Goal: Task Accomplishment & Management: Manage account settings

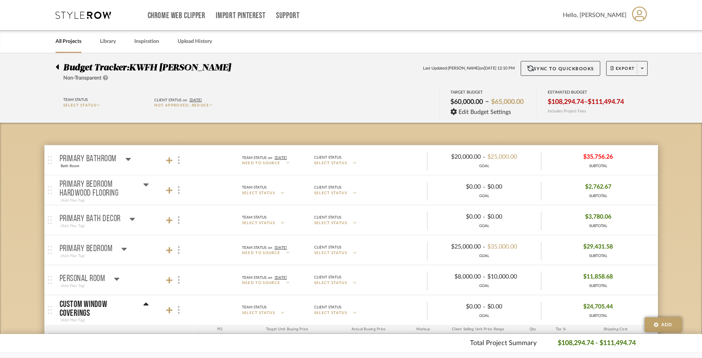
click at [131, 221] on icon at bounding box center [133, 219] width 6 height 9
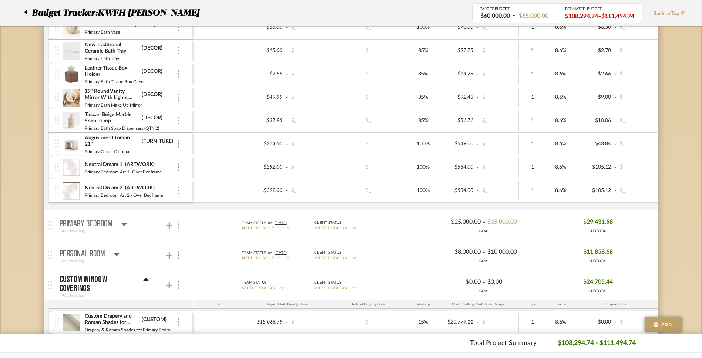
scroll to position [418, 0]
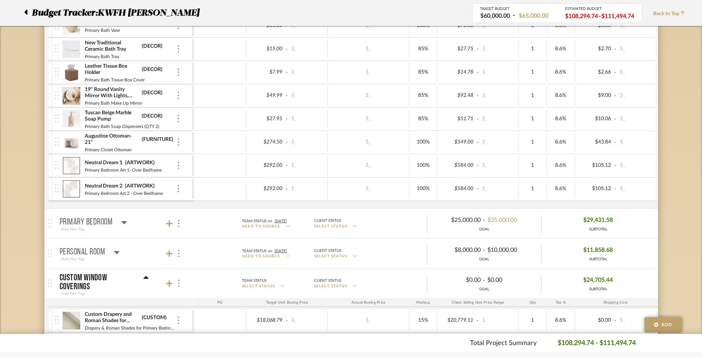
click at [123, 223] on icon at bounding box center [124, 222] width 6 height 9
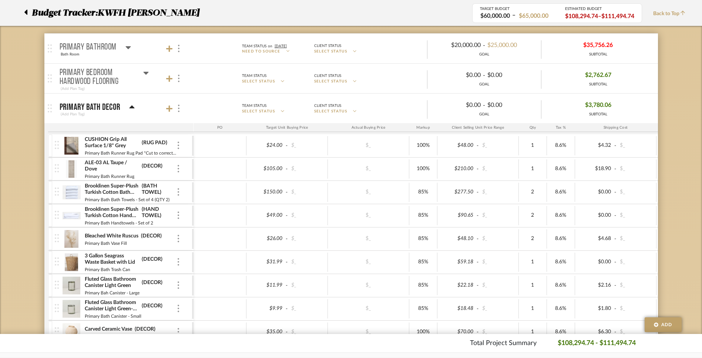
scroll to position [0, 0]
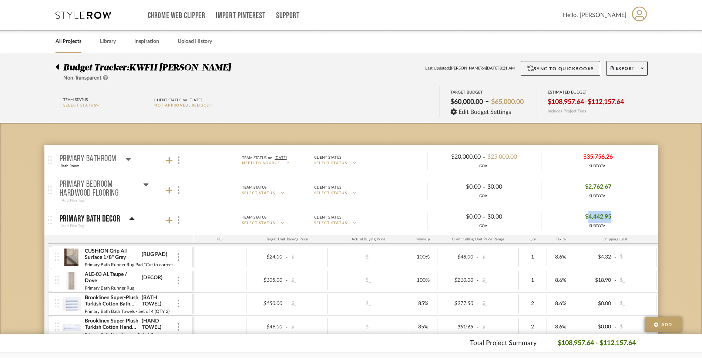
drag, startPoint x: 623, startPoint y: 215, endPoint x: 589, endPoint y: 218, distance: 34.2
click at [589, 218] on div "$4,442.95 SUBTOTAL" at bounding box center [598, 220] width 114 height 18
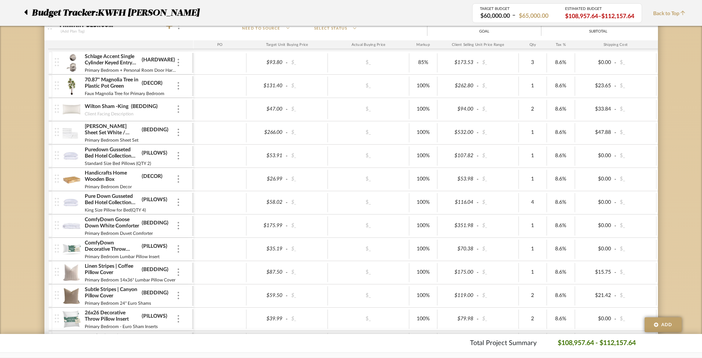
scroll to position [139, 0]
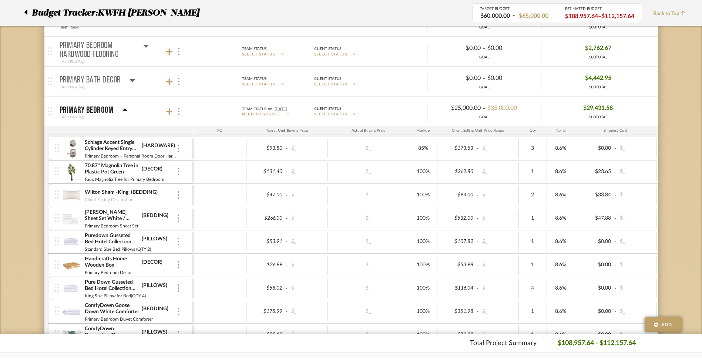
click at [122, 111] on icon at bounding box center [125, 110] width 6 height 9
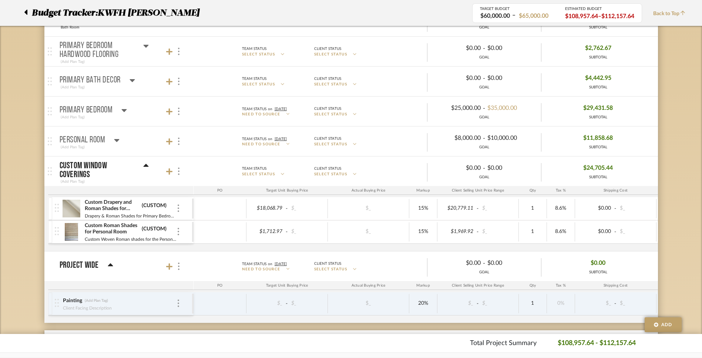
click at [133, 83] on icon at bounding box center [133, 80] width 6 height 9
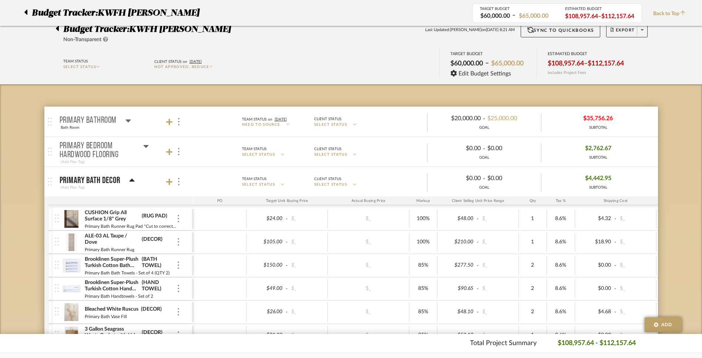
scroll to position [23, 0]
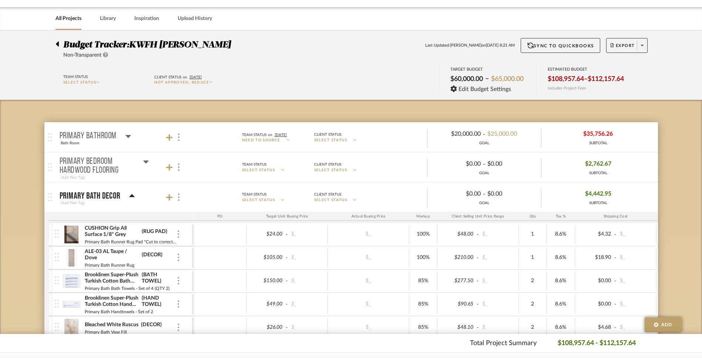
click at [596, 197] on span "$4,442.95" at bounding box center [598, 193] width 26 height 11
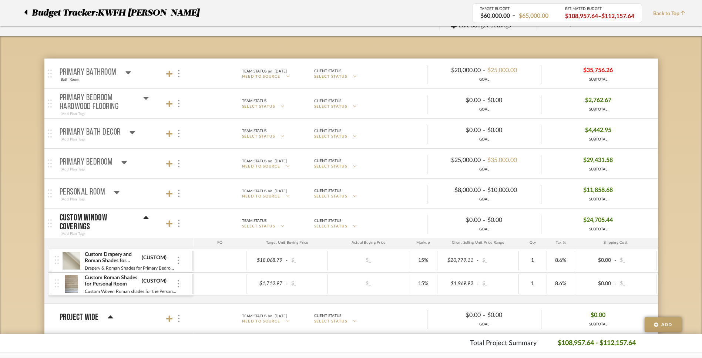
scroll to position [78, 0]
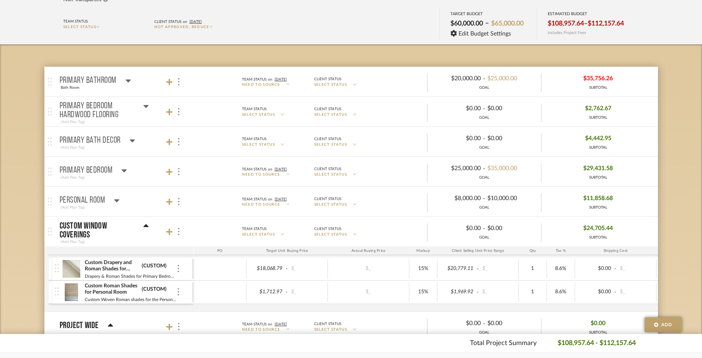
click at [125, 142] on div "Primary Bath Decor" at bounding box center [98, 140] width 76 height 9
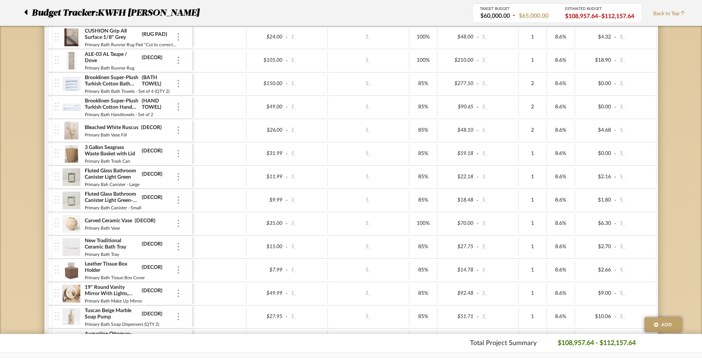
scroll to position [34, 0]
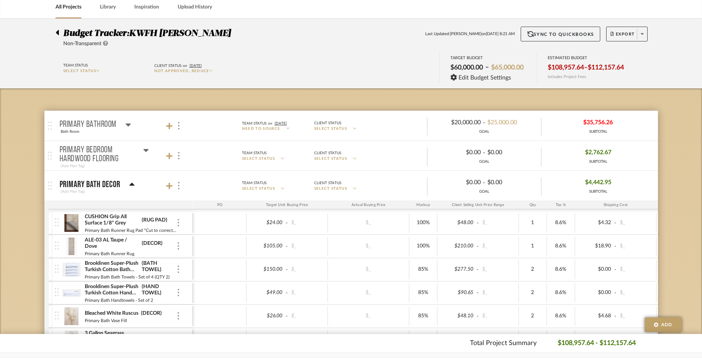
click at [132, 185] on icon at bounding box center [132, 184] width 5 height 3
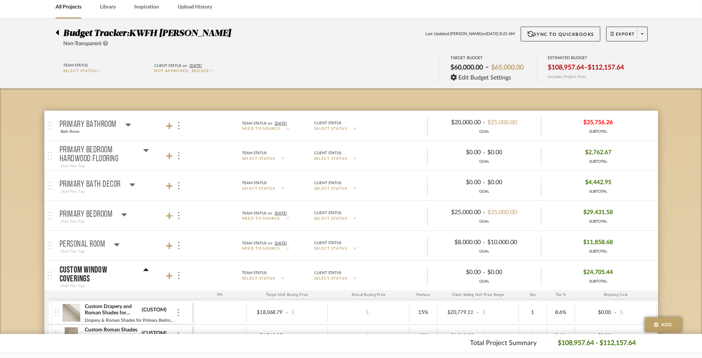
click at [147, 269] on icon at bounding box center [146, 270] width 6 height 9
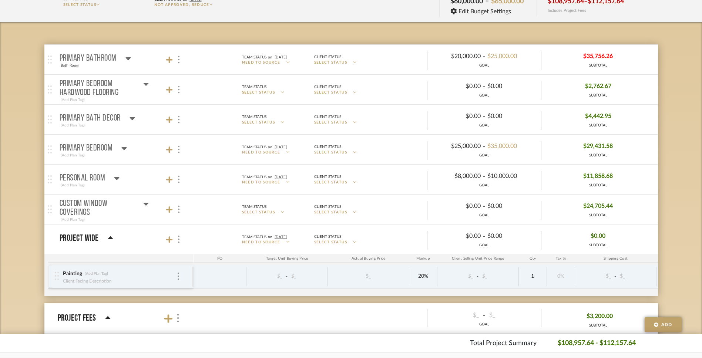
scroll to position [104, 0]
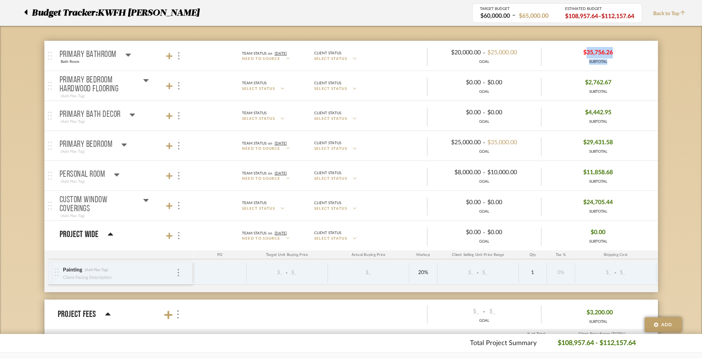
drag, startPoint x: 620, startPoint y: 61, endPoint x: 585, endPoint y: 57, distance: 35.4
click at [585, 57] on div "$35,756.26 SUBTOTAL" at bounding box center [598, 56] width 114 height 18
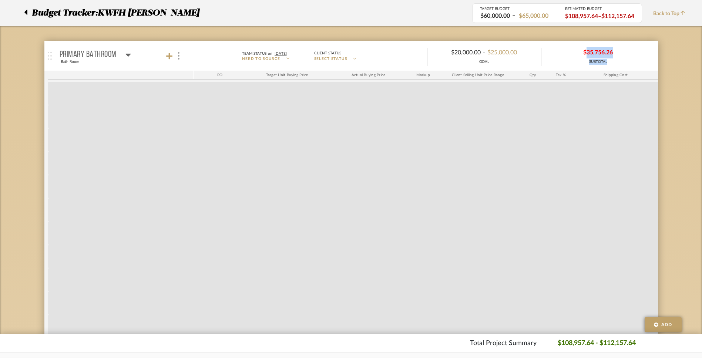
click at [609, 55] on span "$35,756.26" at bounding box center [598, 52] width 30 height 11
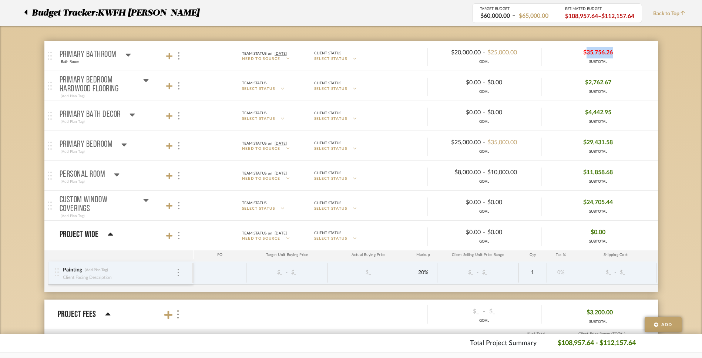
drag, startPoint x: 619, startPoint y: 54, endPoint x: 588, endPoint y: 55, distance: 31.5
click at [588, 55] on div "$35,756.26 SUBTOTAL" at bounding box center [598, 56] width 114 height 18
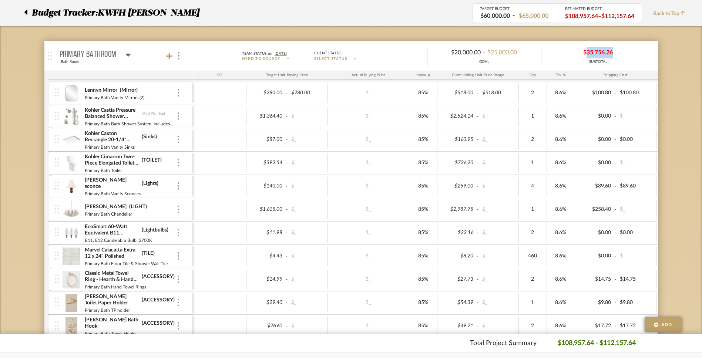
copy span "35,756.26"
click at [600, 61] on div "SUBTOTAL" at bounding box center [598, 62] width 30 height 6
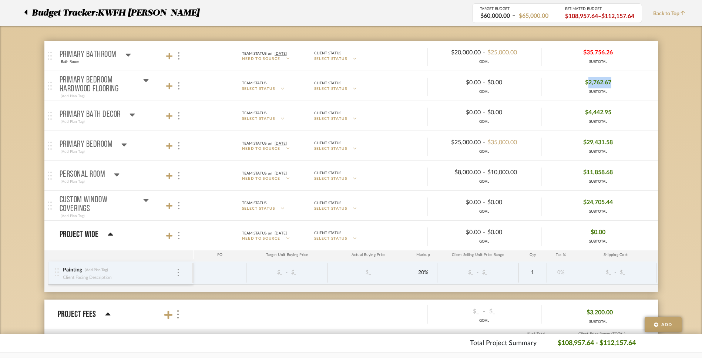
drag, startPoint x: 616, startPoint y: 83, endPoint x: 588, endPoint y: 87, distance: 28.0
click at [588, 87] on div "$2,762.67 SUBTOTAL" at bounding box center [598, 86] width 114 height 18
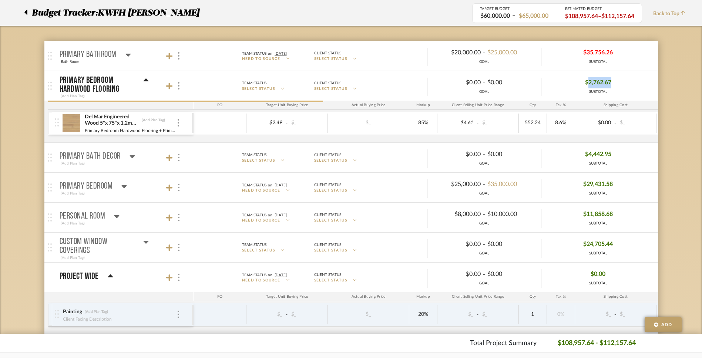
copy span "2,762.67"
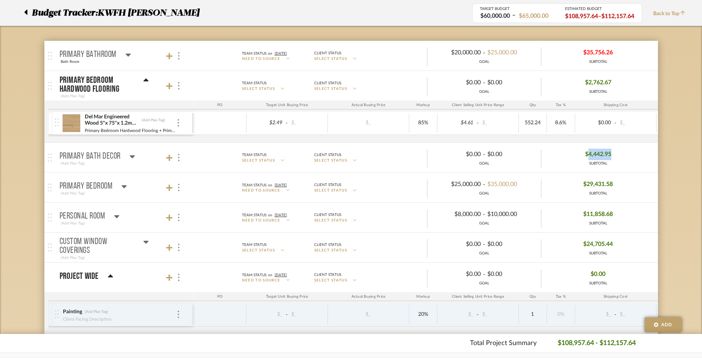
drag, startPoint x: 631, startPoint y: 152, endPoint x: 589, endPoint y: 155, distance: 42.7
click at [589, 155] on div "$4,442.95 SUBTOTAL" at bounding box center [598, 158] width 114 height 18
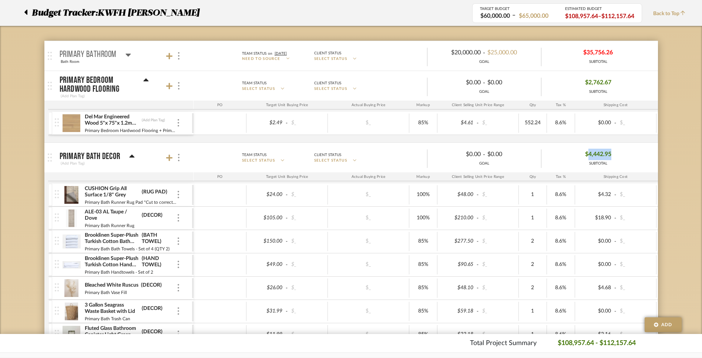
copy span "4,442.95"
click at [614, 156] on div "$4,442.95 SUBTOTAL" at bounding box center [598, 158] width 114 height 18
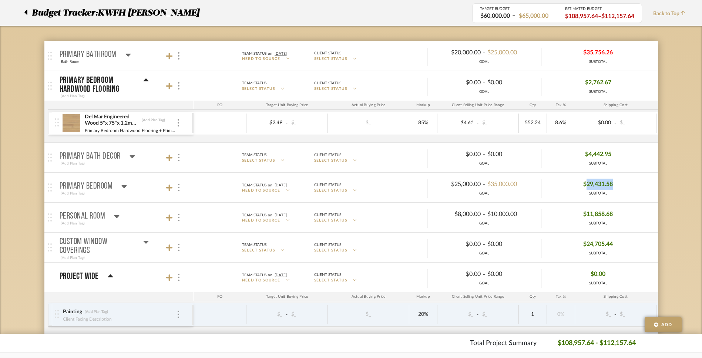
drag, startPoint x: 614, startPoint y: 186, endPoint x: 587, endPoint y: 187, distance: 27.0
click at [587, 187] on div "$29,431.58 SUBTOTAL" at bounding box center [598, 188] width 114 height 18
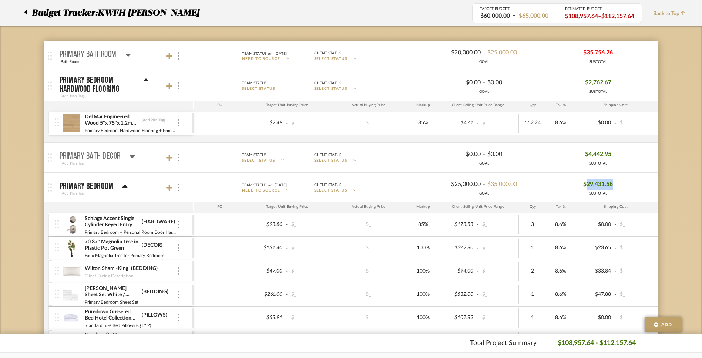
copy span "29,431.58"
click at [618, 191] on div "$29,431.58 SUBTOTAL" at bounding box center [598, 188] width 114 height 18
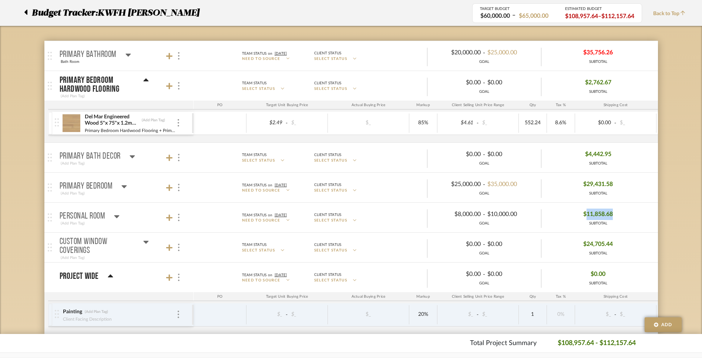
drag, startPoint x: 618, startPoint y: 212, endPoint x: 587, endPoint y: 218, distance: 31.9
click at [587, 218] on div "$11,858.68 SUBTOTAL" at bounding box center [598, 218] width 114 height 18
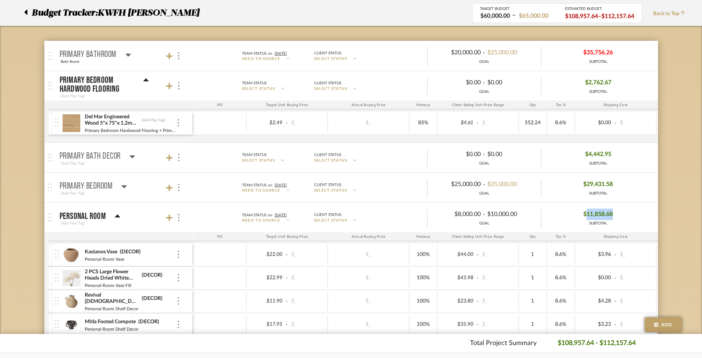
copy span "11,858.68"
click at [607, 212] on span "$11,858.68" at bounding box center [598, 214] width 30 height 11
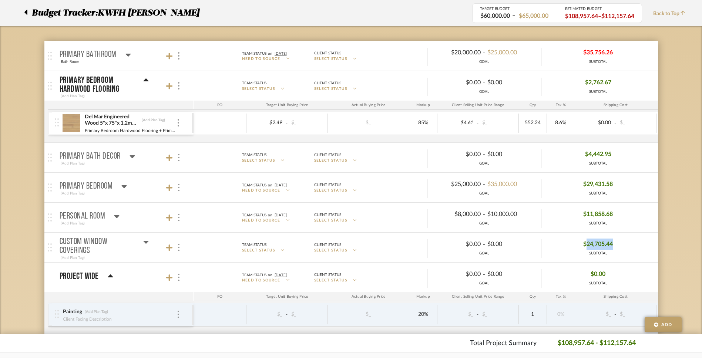
drag, startPoint x: 628, startPoint y: 245, endPoint x: 587, endPoint y: 249, distance: 41.3
click at [587, 249] on div "$24,705.44 SUBTOTAL" at bounding box center [598, 248] width 114 height 18
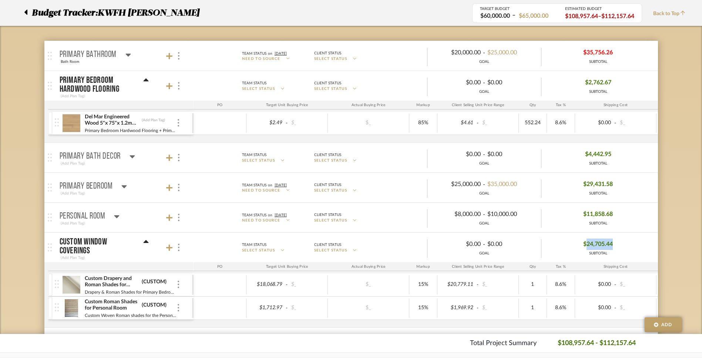
copy span "24,705.44"
click at [618, 253] on div "$24,705.44 SUBTOTAL" at bounding box center [598, 248] width 114 height 18
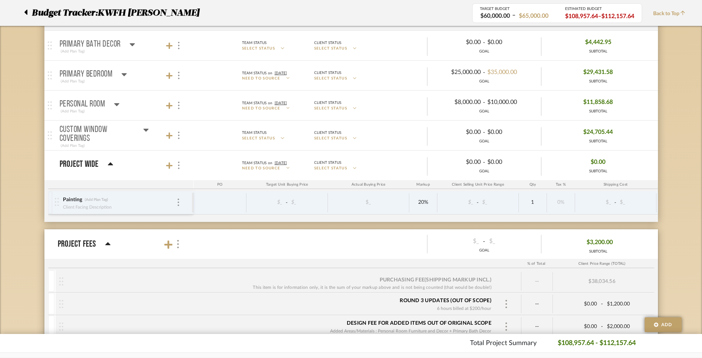
scroll to position [219, 0]
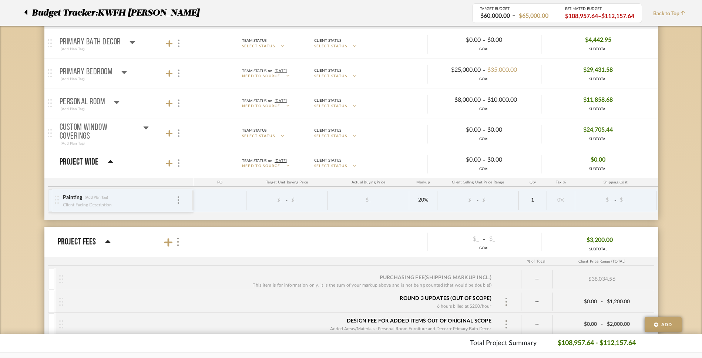
drag, startPoint x: 617, startPoint y: 245, endPoint x: 590, endPoint y: 244, distance: 26.7
click at [590, 244] on div "$3,200.00 SUBTOTAL" at bounding box center [598, 242] width 114 height 23
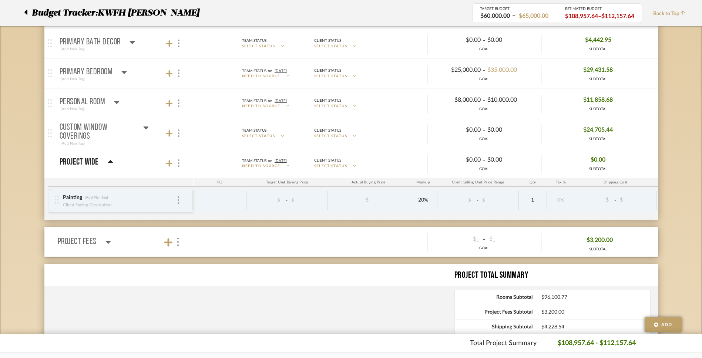
copy span "3,200.00"
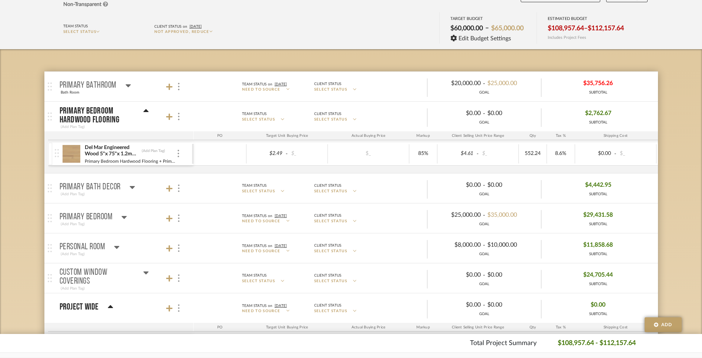
scroll to position [96, 0]
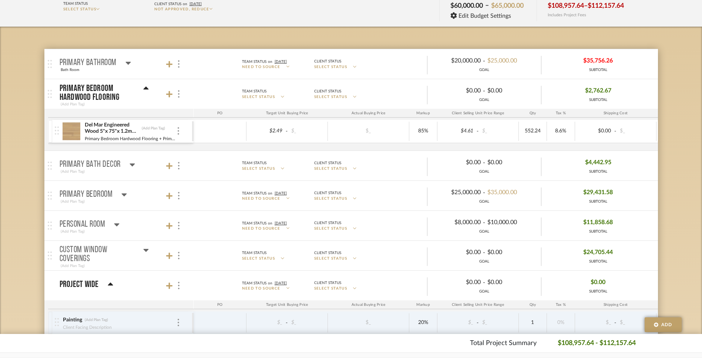
click at [118, 223] on icon at bounding box center [117, 224] width 6 height 9
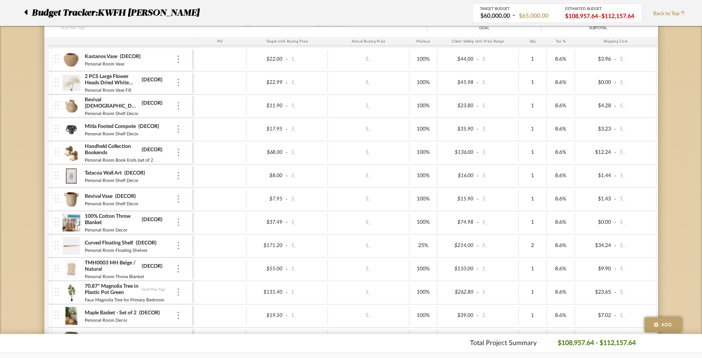
scroll to position [159, 0]
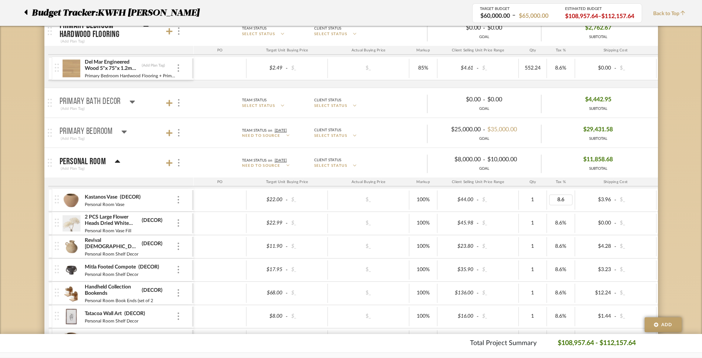
type input "0"
type input "8.6"
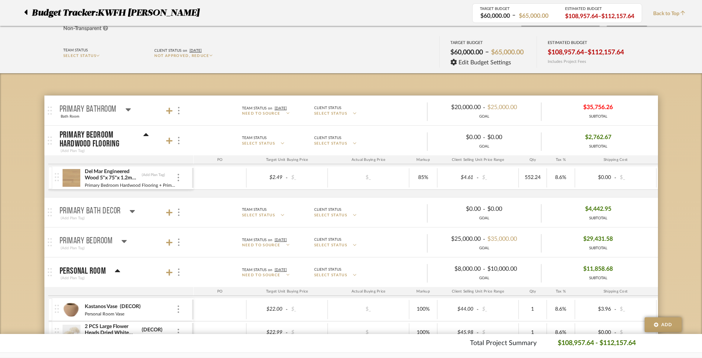
scroll to position [0, 0]
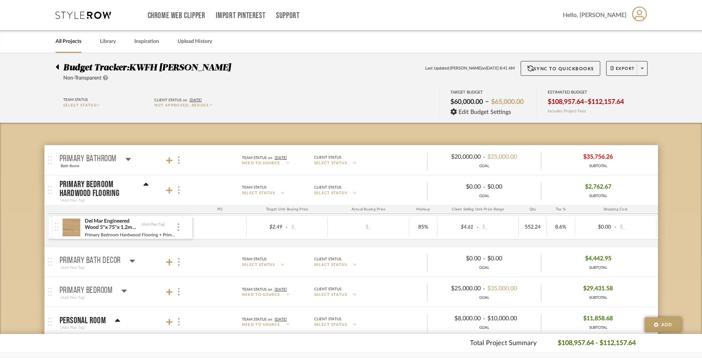
click at [506, 163] on div "$20,000.00 - $25,000.00 GOAL" at bounding box center [484, 160] width 114 height 18
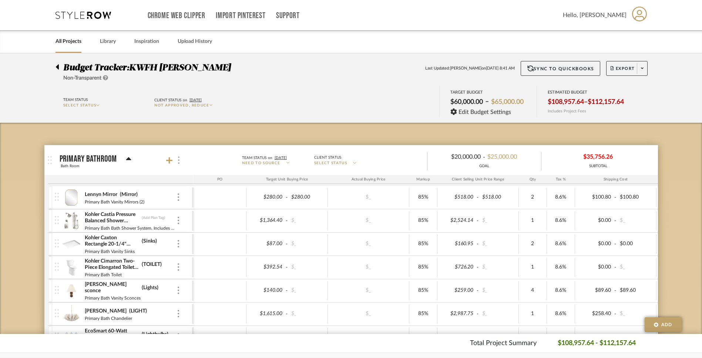
click at [179, 161] on img at bounding box center [178, 160] width 1 height 7
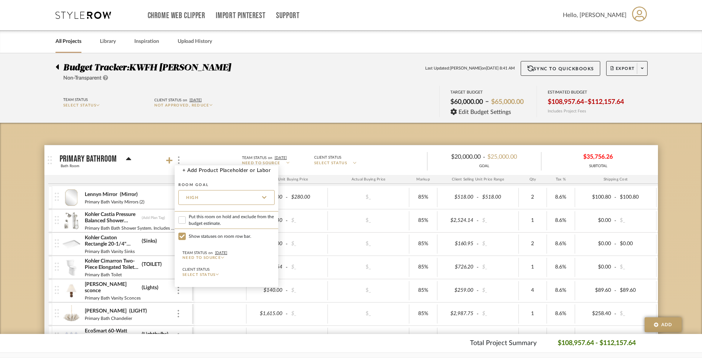
click at [413, 158] on div at bounding box center [351, 179] width 702 height 358
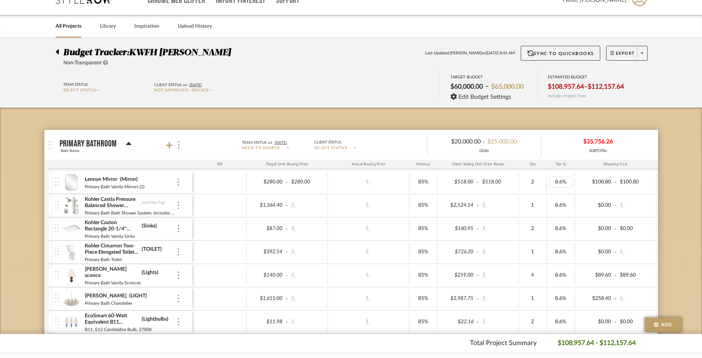
scroll to position [16, 0]
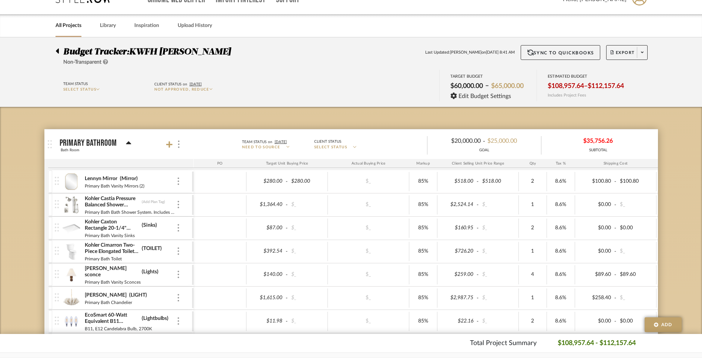
click at [560, 164] on div "Tax %" at bounding box center [561, 163] width 28 height 9
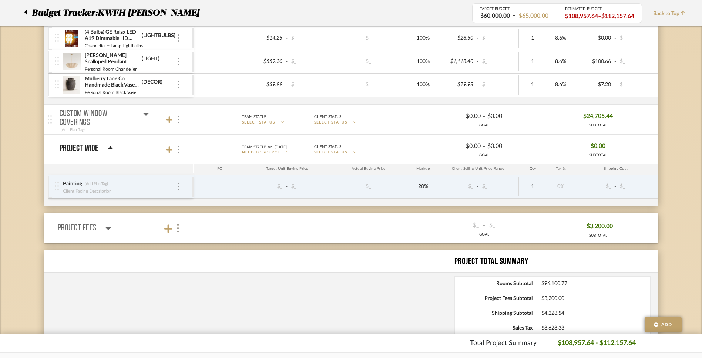
scroll to position [1462, 0]
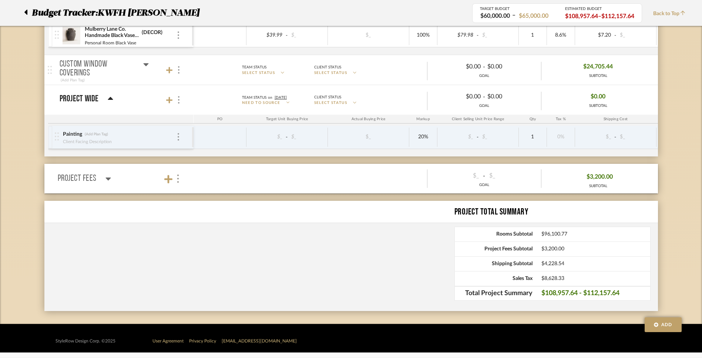
click at [567, 279] on span "$8,628.33" at bounding box center [595, 279] width 109 height 6
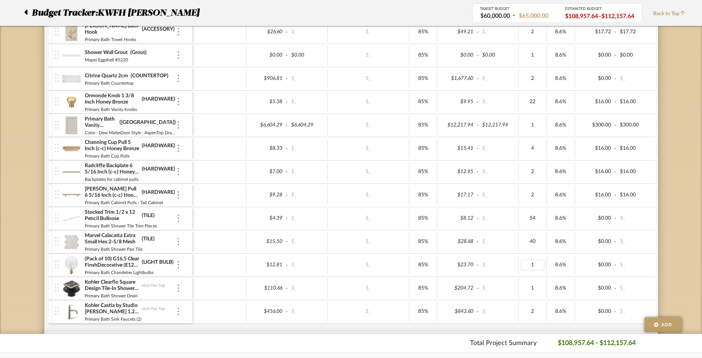
scroll to position [0, 0]
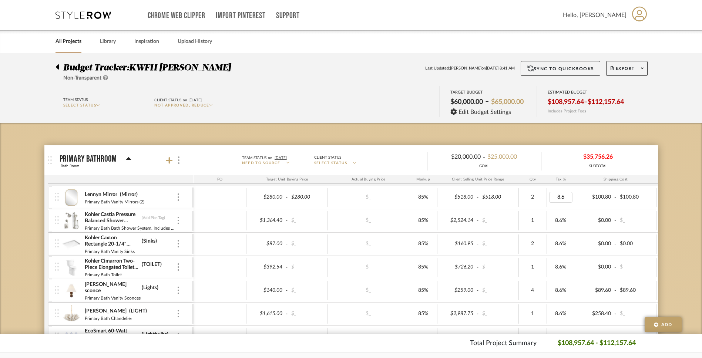
type input "0"
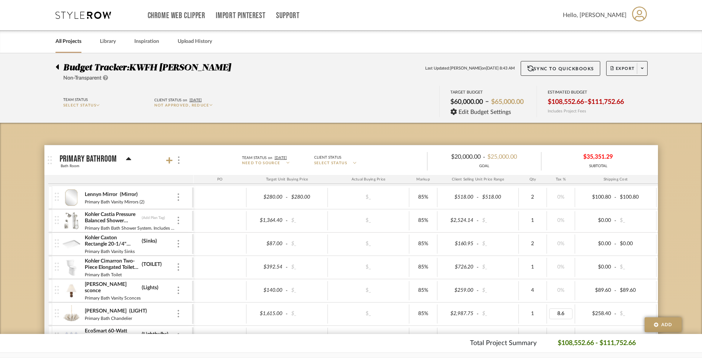
type input "0"
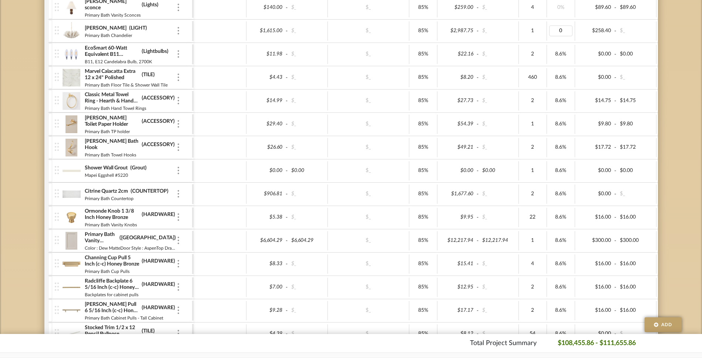
scroll to position [284, 0]
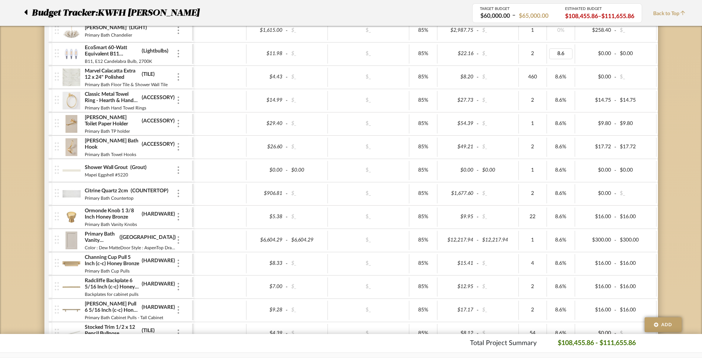
type input "0"
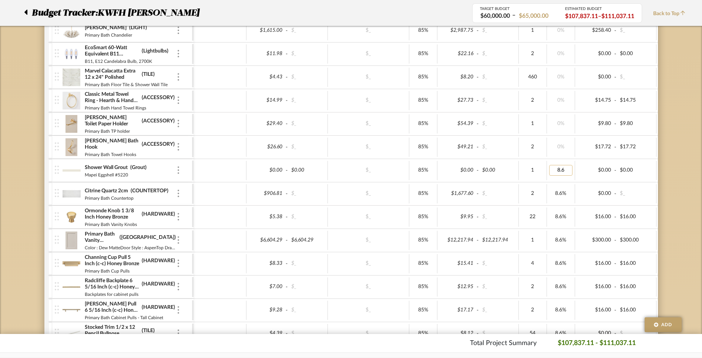
type input "0"
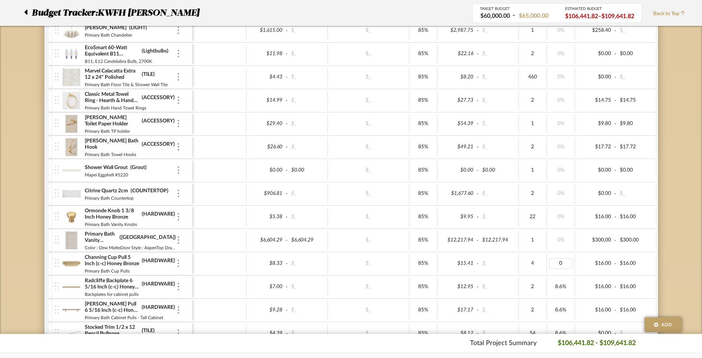
click at [563, 293] on div "8.6%" at bounding box center [561, 287] width 28 height 19
type input "0"
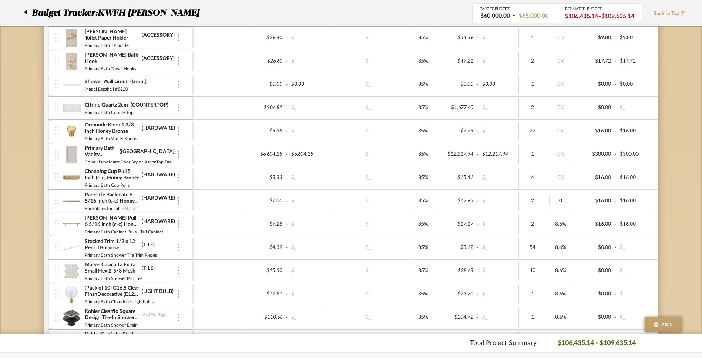
scroll to position [372, 0]
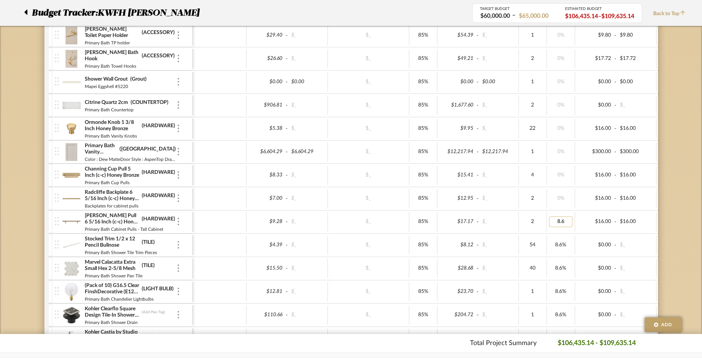
type input "0"
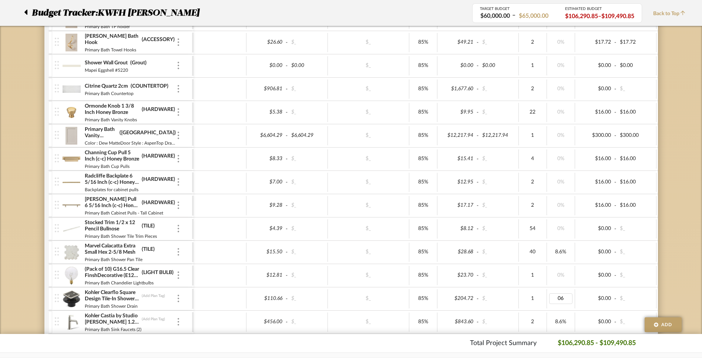
scroll to position [431, 0]
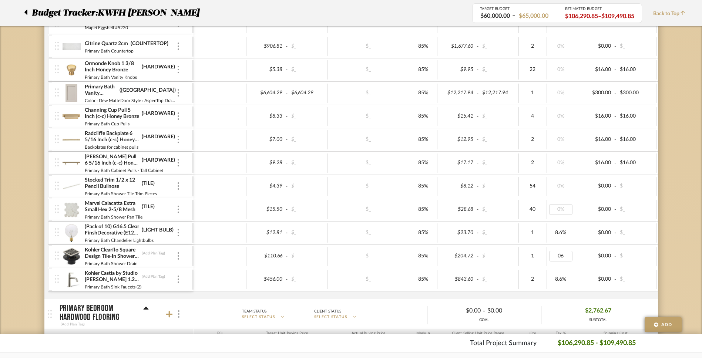
type input "06%"
type input "0"
click at [561, 261] on div "6%" at bounding box center [561, 256] width 28 height 19
type input "0"
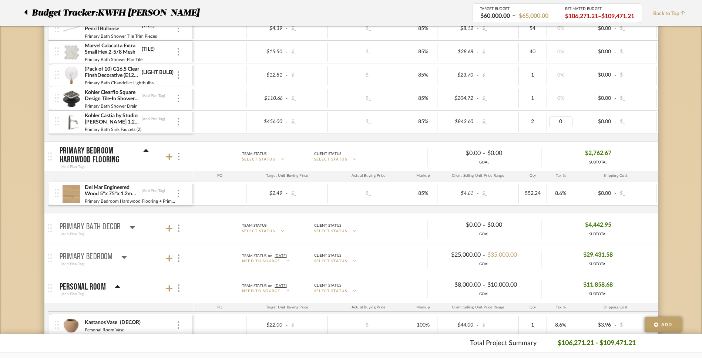
scroll to position [597, 0]
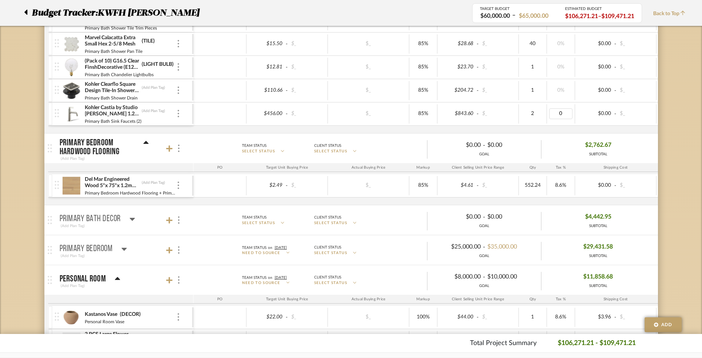
click at [557, 147] on div "$2,762.67 SUBTOTAL" at bounding box center [598, 149] width 114 height 18
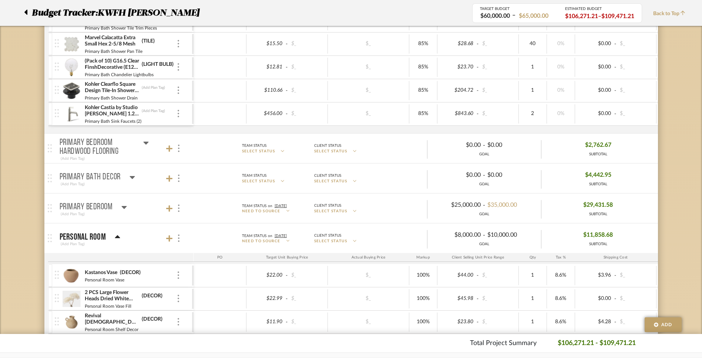
click at [557, 147] on div "$2,762.67 SUBTOTAL" at bounding box center [598, 149] width 114 height 18
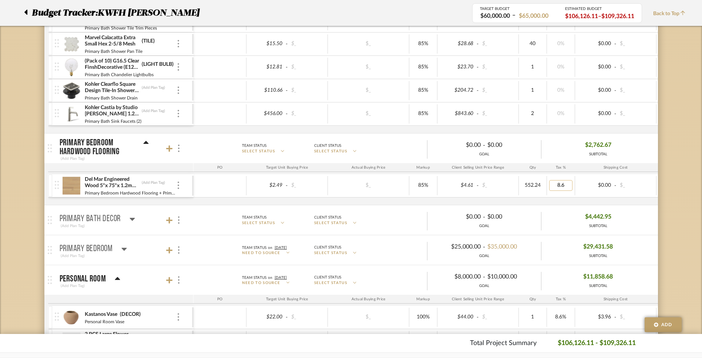
type input "0"
click at [555, 216] on div "$4,442.95 SUBTOTAL" at bounding box center [598, 220] width 114 height 18
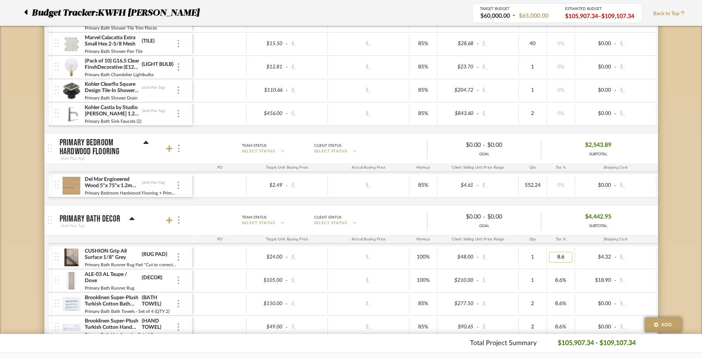
type input "0"
click at [561, 283] on input "0.6" at bounding box center [560, 280] width 23 height 11
type input "0"
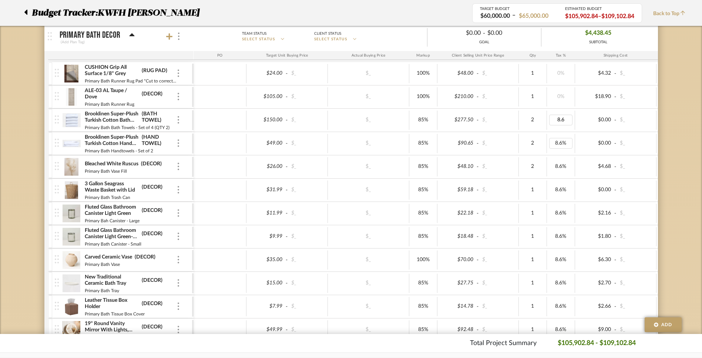
type input "0"
click at [562, 192] on input "0.6" at bounding box center [560, 190] width 23 height 11
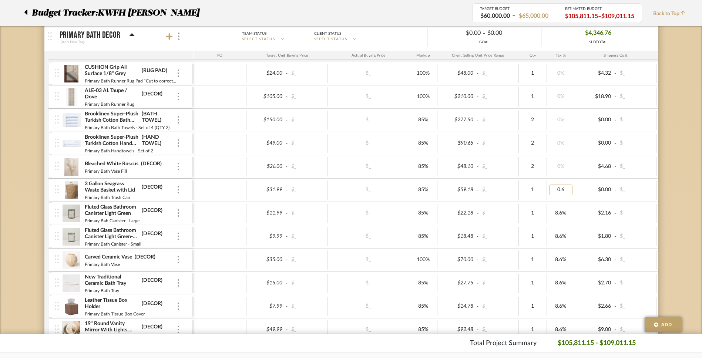
type input "0"
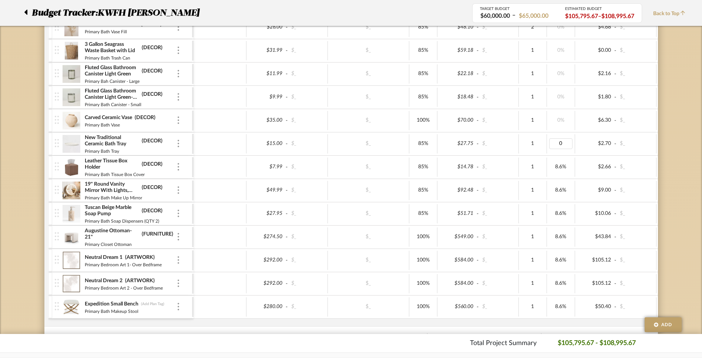
scroll to position [926, 0]
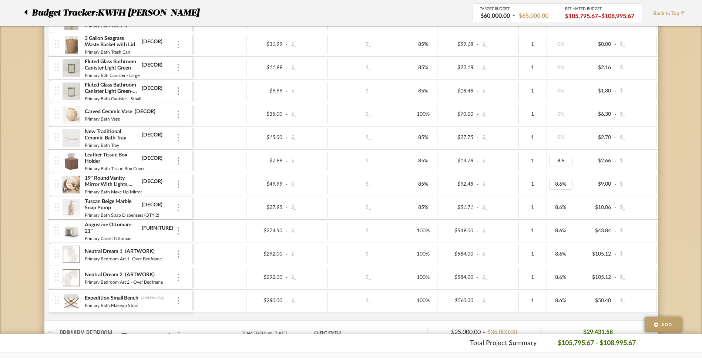
type input "0"
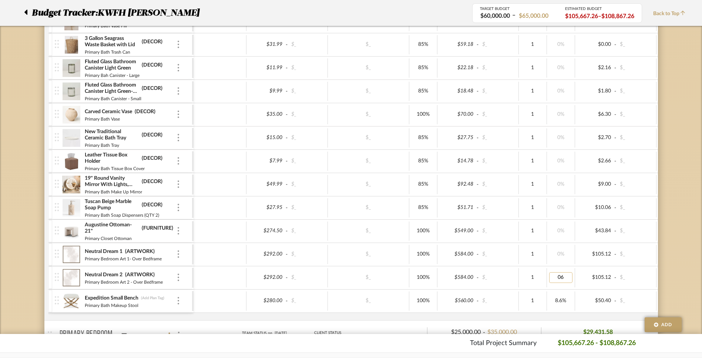
click at [563, 274] on input "06" at bounding box center [560, 277] width 23 height 11
click at [563, 275] on input "06" at bounding box center [560, 277] width 23 height 11
type input "0"
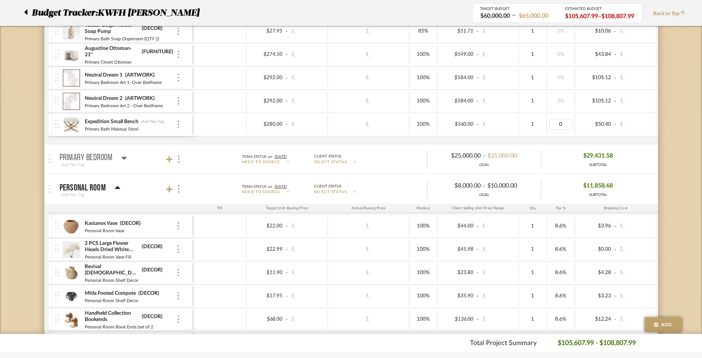
scroll to position [1104, 0]
click at [562, 157] on div "$29,431.58 SUBTOTAL" at bounding box center [598, 158] width 114 height 18
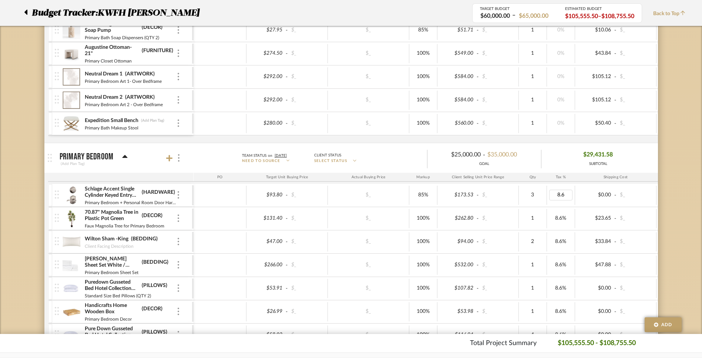
type input "0"
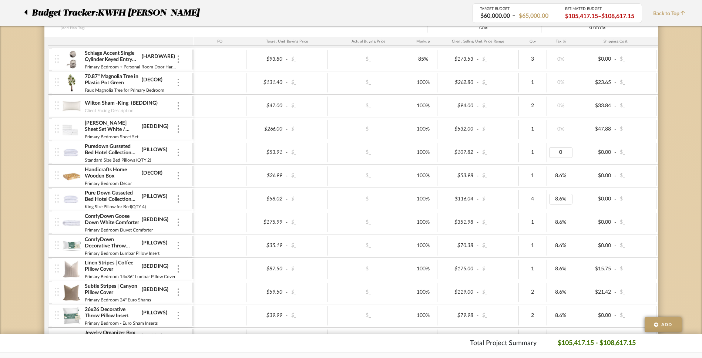
scroll to position [1248, 0]
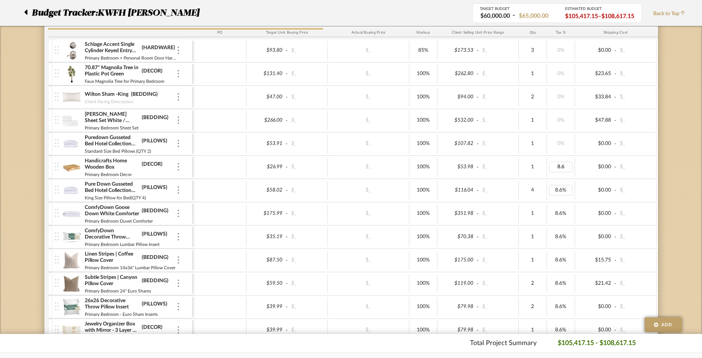
type input "0"
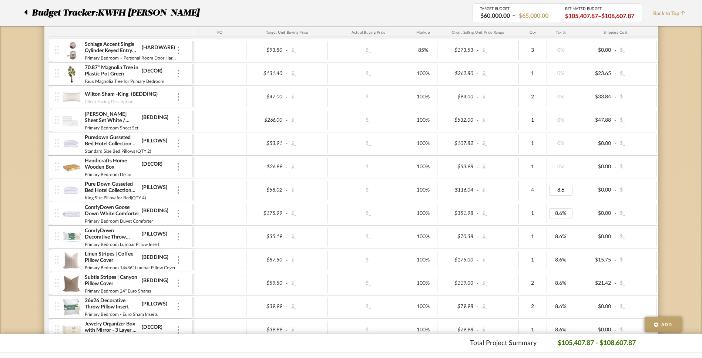
type input "0"
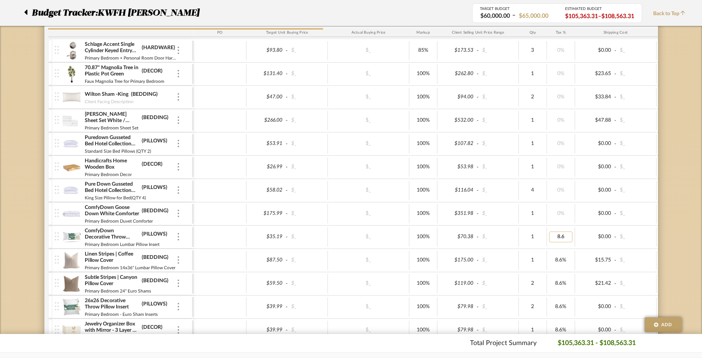
type input "0"
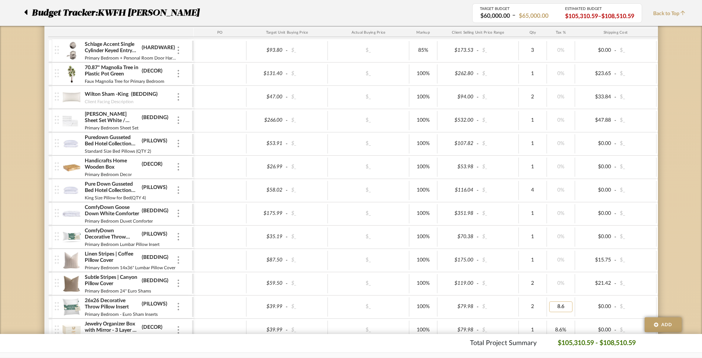
type input "0"
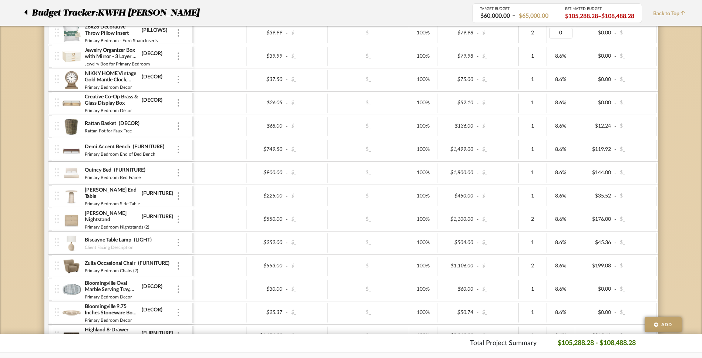
scroll to position [1502, 0]
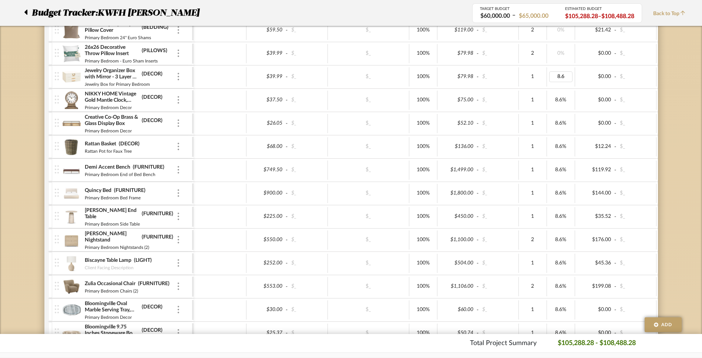
type input "0"
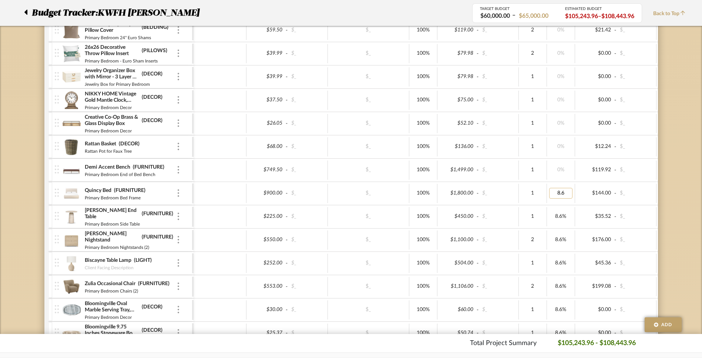
type input "0"
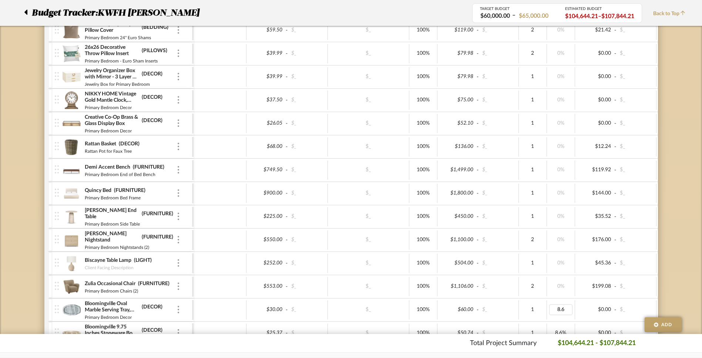
type input "0"
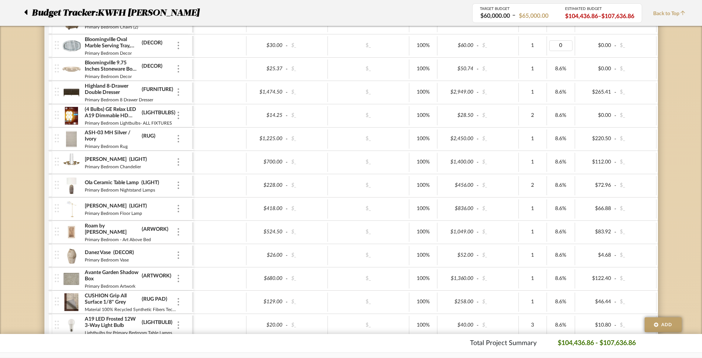
scroll to position [1774, 0]
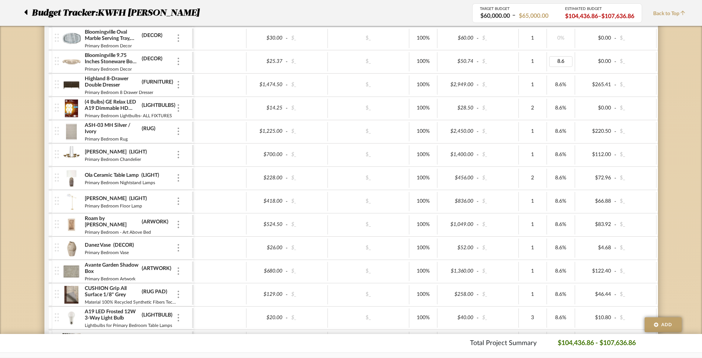
type input "0"
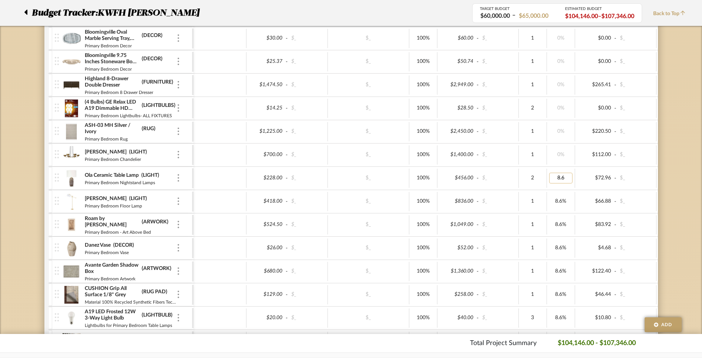
type input "0"
click at [563, 205] on input "06" at bounding box center [560, 201] width 23 height 11
click at [563, 204] on input "06" at bounding box center [560, 201] width 23 height 11
type input "0"
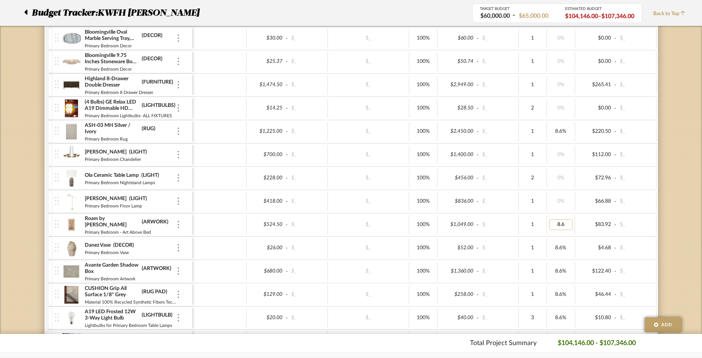
type input "0"
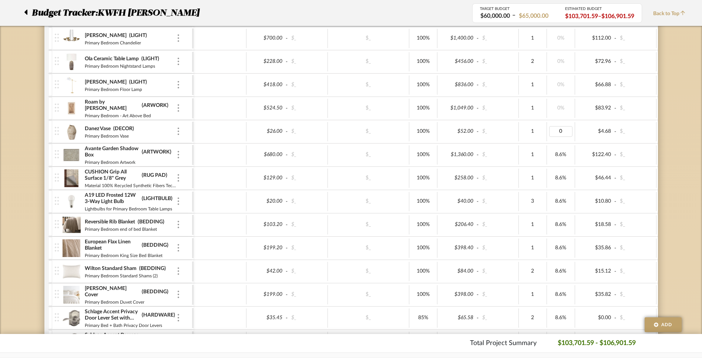
scroll to position [1831, 0]
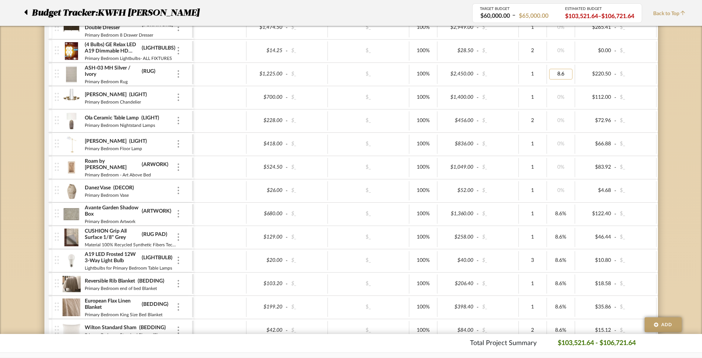
type input "0"
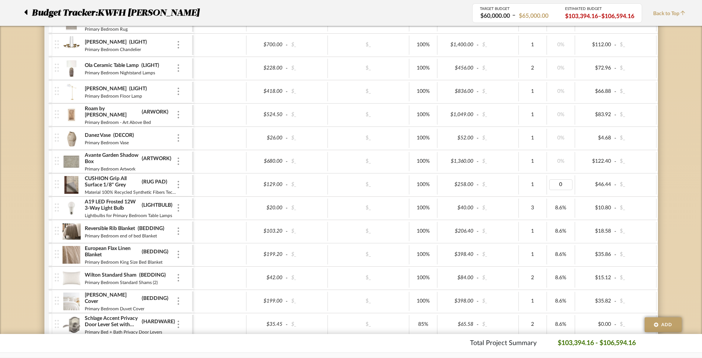
scroll to position [1898, 0]
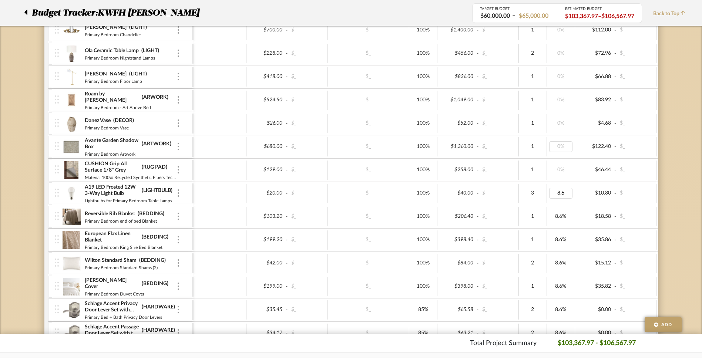
type input "0"
click at [560, 270] on div "8.6%" at bounding box center [561, 263] width 28 height 19
type input "0"
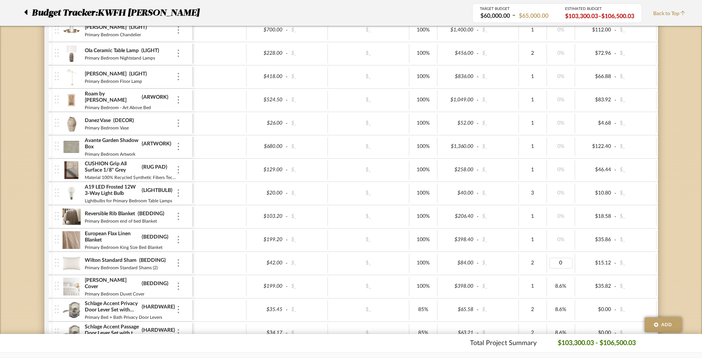
click at [562, 294] on div "8.6%" at bounding box center [561, 286] width 28 height 19
type input "0"
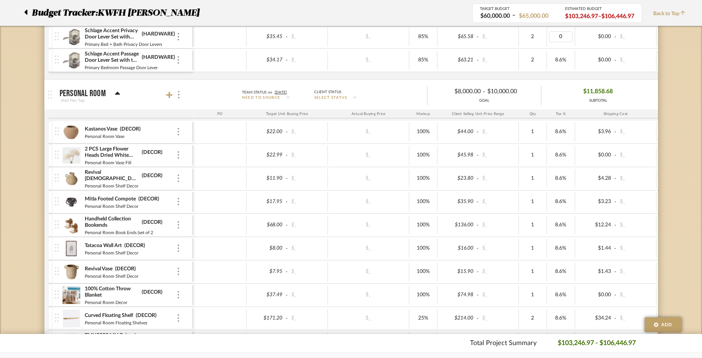
scroll to position [2170, 0]
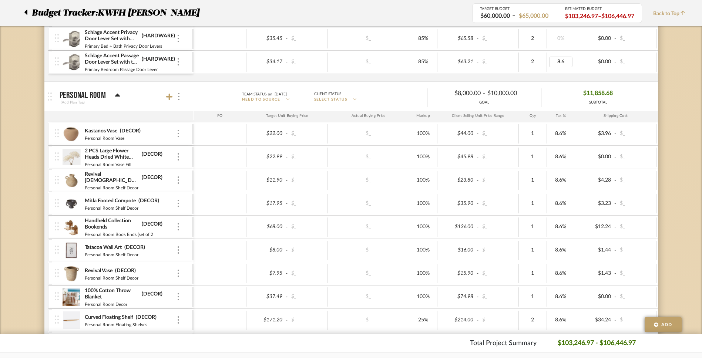
type input "0"
type input "06"
type input "0"
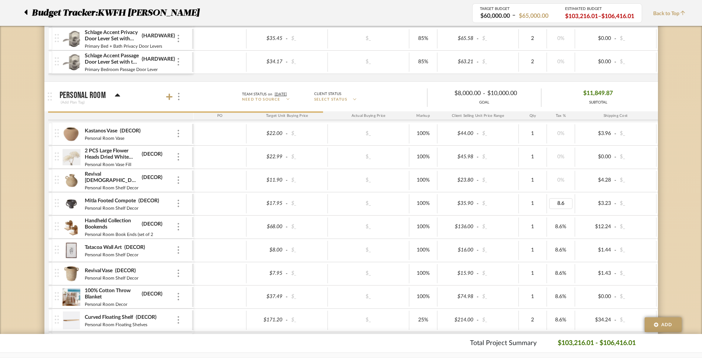
type input "0"
type input "0%"
type input "0"
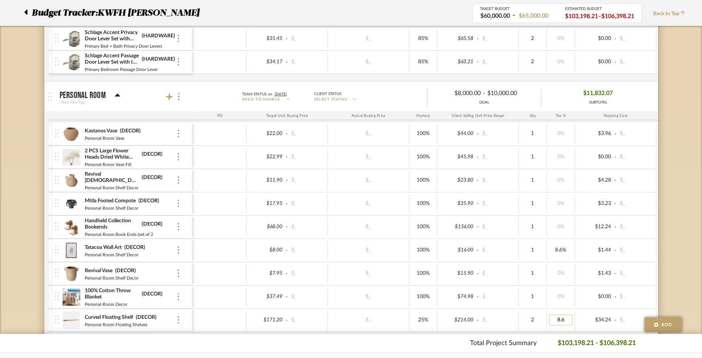
type input "0"
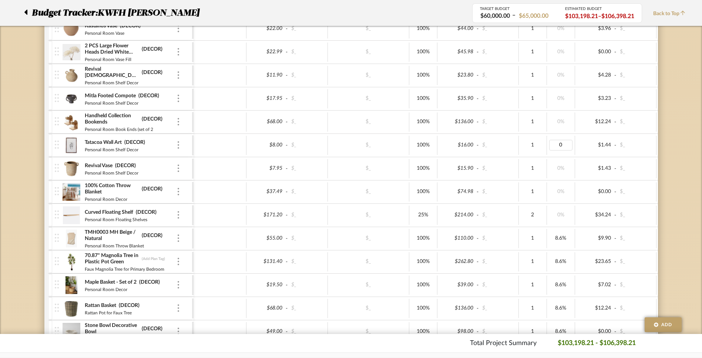
scroll to position [2343, 0]
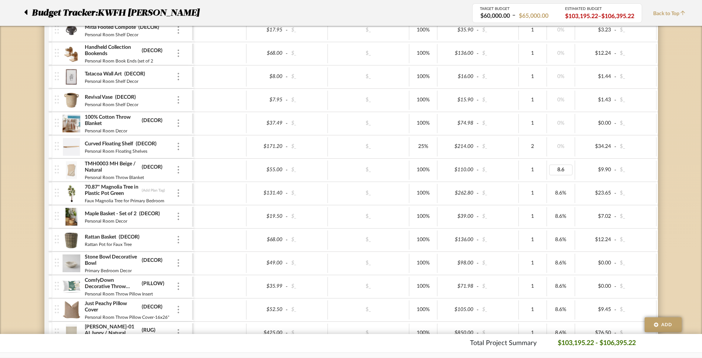
type input "0"
type input "06"
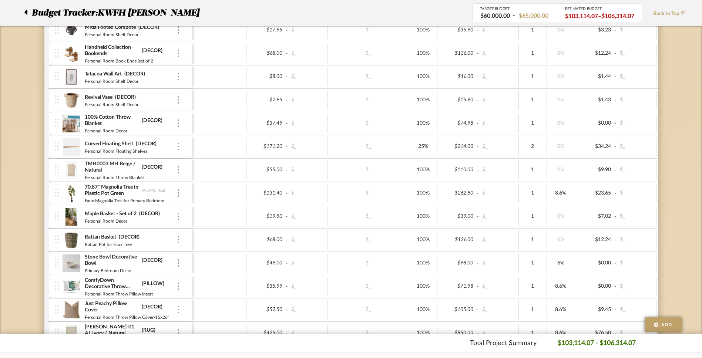
click at [562, 201] on div "8.6%" at bounding box center [561, 193] width 28 height 19
type input "0"
click at [561, 291] on input "08.6" at bounding box center [560, 286] width 23 height 11
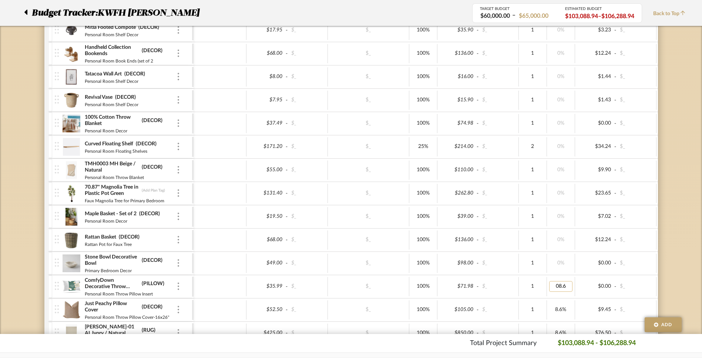
click at [561, 291] on input "08.6" at bounding box center [560, 286] width 23 height 11
type input "0"
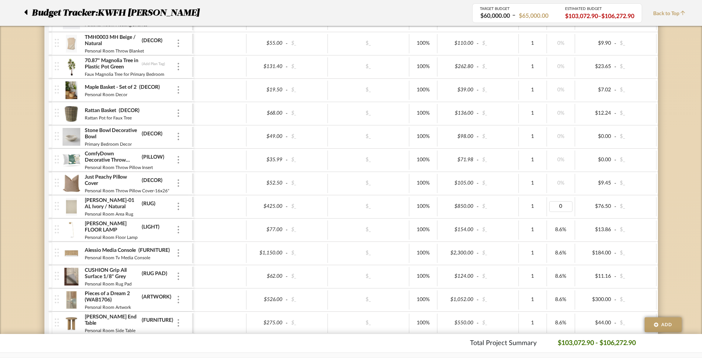
scroll to position [2480, 0]
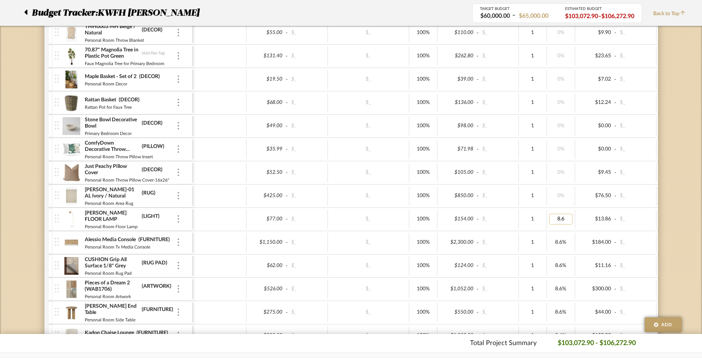
type input "0"
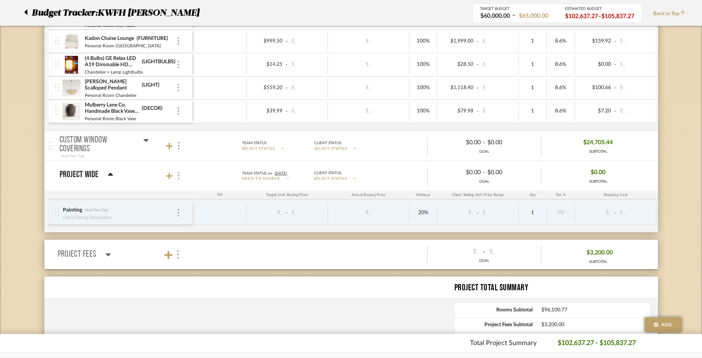
scroll to position [2775, 0]
type input "0"
click at [563, 144] on div "$24,705.44 SUBTOTAL" at bounding box center [598, 146] width 114 height 18
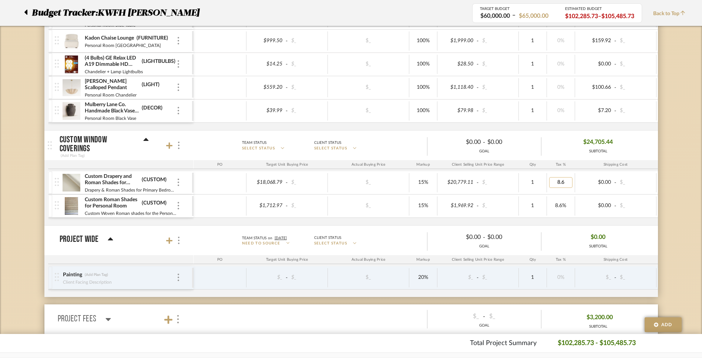
type input "0"
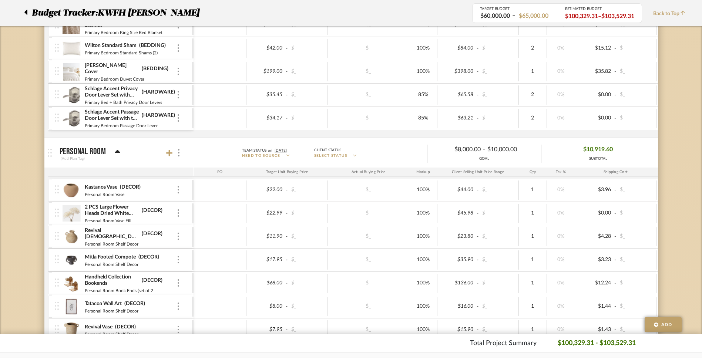
scroll to position [2096, 0]
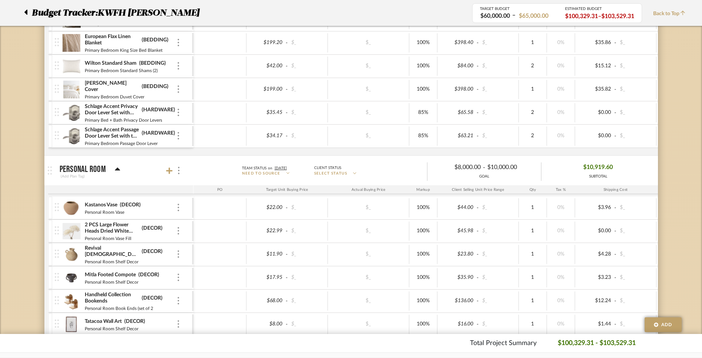
click at [562, 162] on div "$10,919.60 SUBTOTAL" at bounding box center [598, 171] width 114 height 18
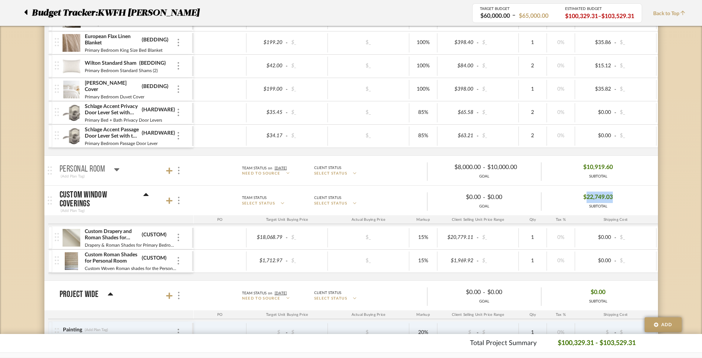
drag, startPoint x: 622, startPoint y: 200, endPoint x: 586, endPoint y: 203, distance: 35.7
click at [586, 203] on div "$22,749.03 SUBTOTAL" at bounding box center [598, 201] width 114 height 18
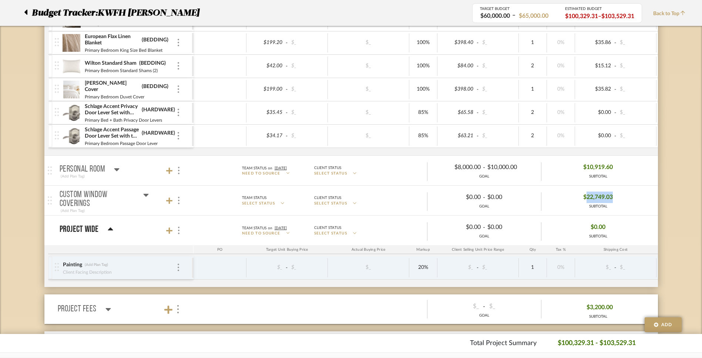
copy span "22,749.03"
drag, startPoint x: 617, startPoint y: 168, endPoint x: 588, endPoint y: 170, distance: 29.6
click at [588, 170] on div "$10,919.60 SUBTOTAL" at bounding box center [598, 171] width 114 height 18
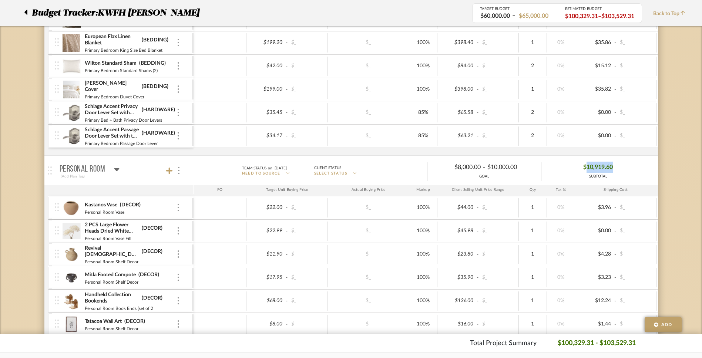
copy span "10,919.60"
click at [547, 171] on div "$10,919.60 SUBTOTAL" at bounding box center [598, 171] width 114 height 18
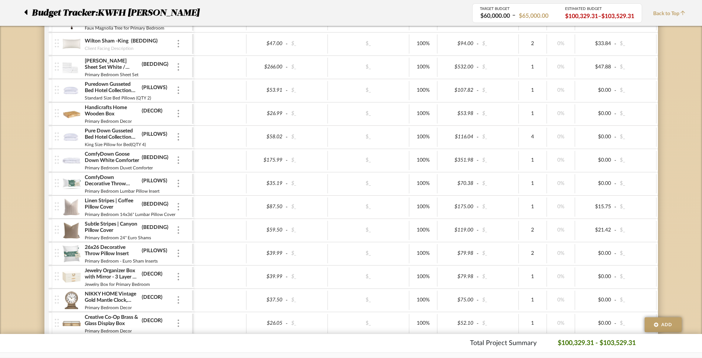
scroll to position [1207, 0]
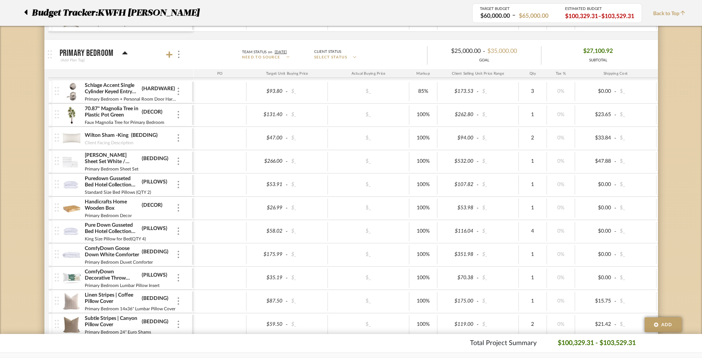
click at [553, 53] on div "$27,100.92 SUBTOTAL" at bounding box center [598, 55] width 114 height 18
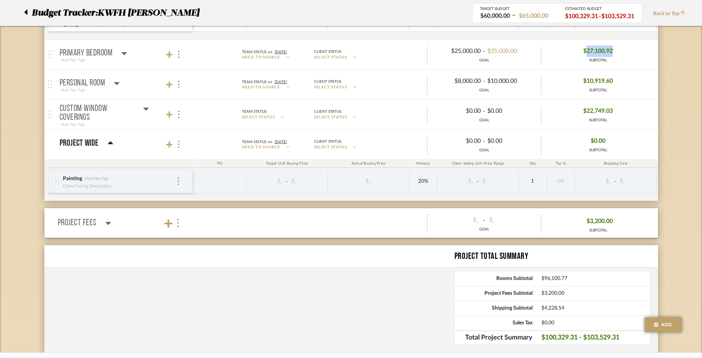
drag, startPoint x: 618, startPoint y: 48, endPoint x: 586, endPoint y: 54, distance: 32.7
click at [586, 54] on div "$27,100.92 SUBTOTAL" at bounding box center [598, 55] width 114 height 18
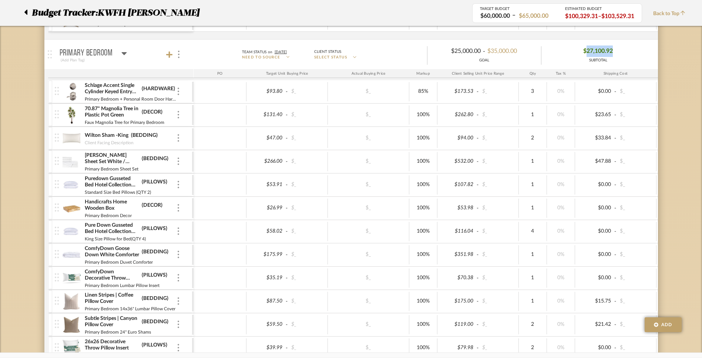
copy span "27,100.92"
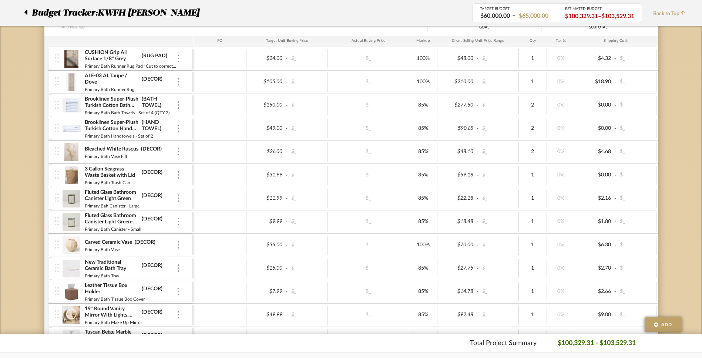
scroll to position [735, 0]
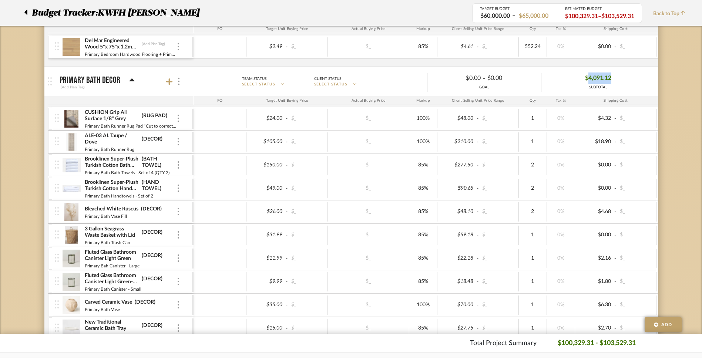
drag, startPoint x: 620, startPoint y: 80, endPoint x: 589, endPoint y: 82, distance: 31.2
click at [589, 82] on div "$4,091.12 SUBTOTAL" at bounding box center [598, 82] width 114 height 18
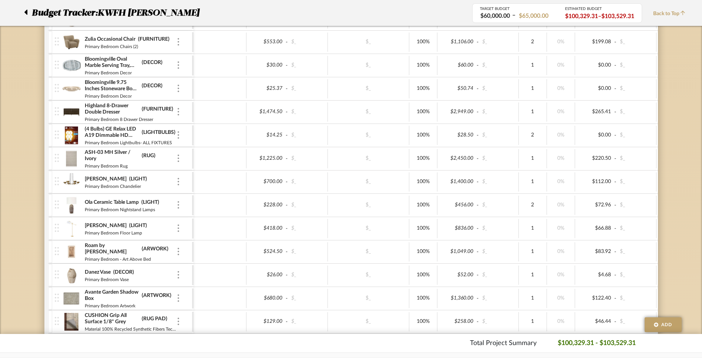
scroll to position [1811, 0]
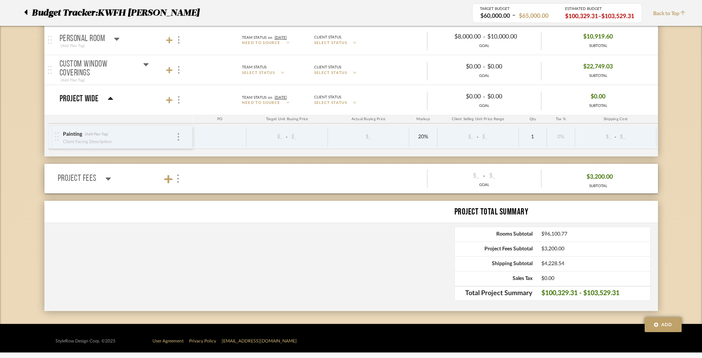
drag, startPoint x: 572, startPoint y: 235, endPoint x: 538, endPoint y: 236, distance: 34.1
click at [538, 236] on div "Rooms Subtotal $96,100.77" at bounding box center [552, 234] width 196 height 15
drag, startPoint x: 584, startPoint y: 250, endPoint x: 538, endPoint y: 250, distance: 46.6
click at [538, 250] on div "Project Fees Subtotal $3,200.00" at bounding box center [552, 249] width 196 height 15
drag, startPoint x: 570, startPoint y: 236, endPoint x: 540, endPoint y: 235, distance: 30.0
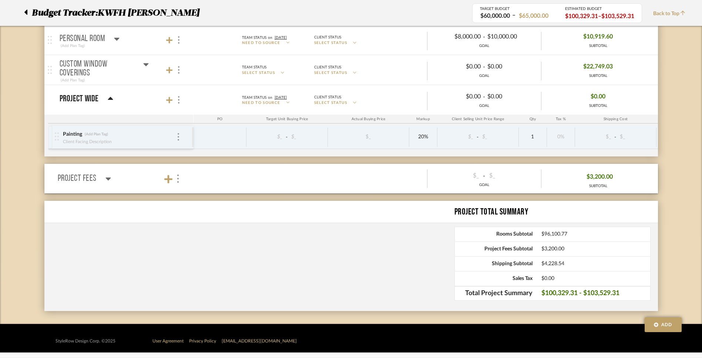
click at [540, 235] on div "Rooms Subtotal $96,100.77" at bounding box center [552, 234] width 196 height 15
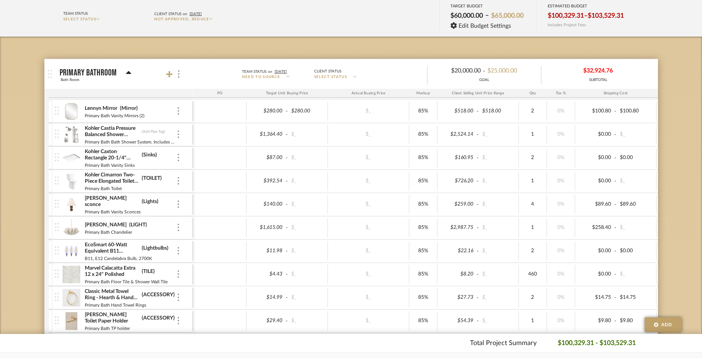
scroll to position [0, 0]
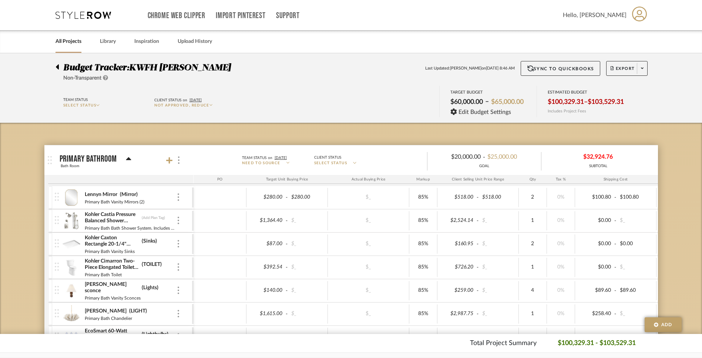
click at [575, 156] on div "$32,924.76 SUBTOTAL" at bounding box center [598, 160] width 114 height 18
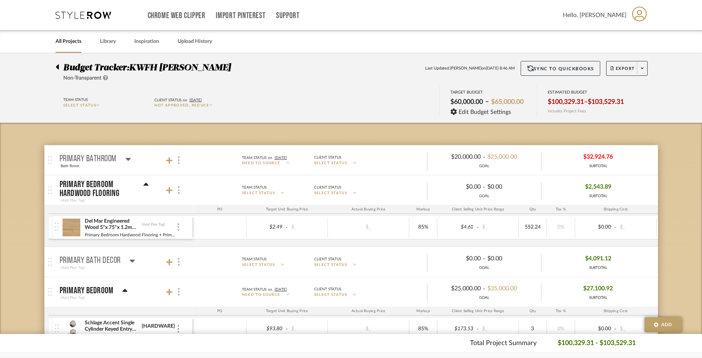
click at [633, 185] on div "$2,543.89 SUBTOTAL" at bounding box center [598, 190] width 114 height 18
